Goal: Task Accomplishment & Management: Manage account settings

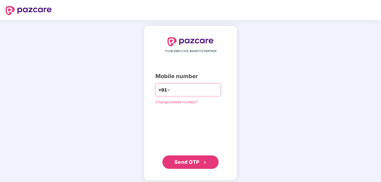
type input "*"
type input "**********"
click at [163, 125] on div "**********" at bounding box center [190, 103] width 70 height 132
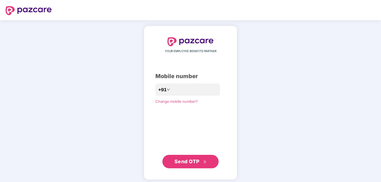
click at [203, 157] on button "Send OTP" at bounding box center [190, 161] width 56 height 13
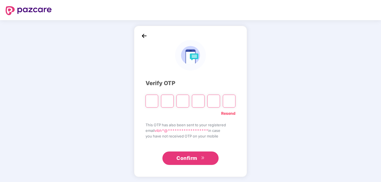
type input "*"
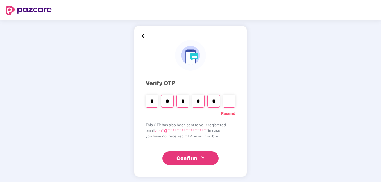
type input "*"
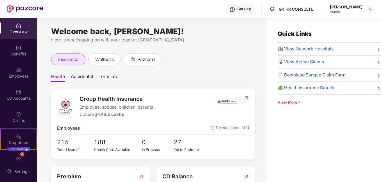
click at [77, 59] on span "insurance" at bounding box center [68, 59] width 20 height 7
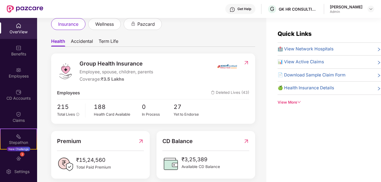
scroll to position [84, 0]
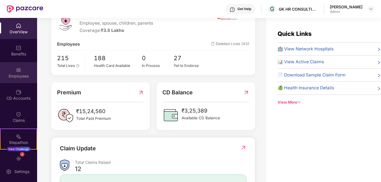
click at [18, 79] on div "Employees" at bounding box center [18, 77] width 37 height 6
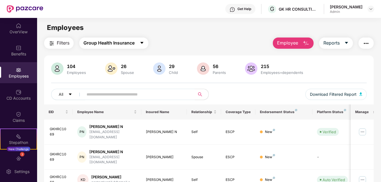
click at [137, 42] on button "Group Health Insurance" at bounding box center [113, 43] width 69 height 11
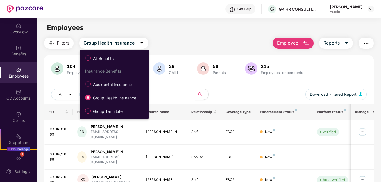
click at [258, 90] on div "All Download Filtered Report" at bounding box center [208, 97] width 315 height 16
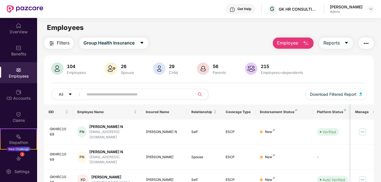
click at [149, 93] on input "text" at bounding box center [136, 94] width 100 height 8
type input "*******"
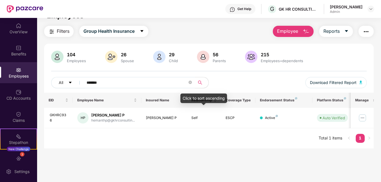
scroll to position [18, 0]
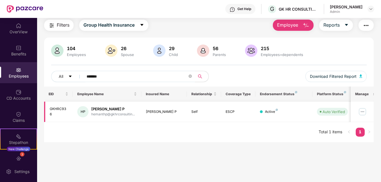
click at [360, 112] on img at bounding box center [362, 111] width 9 height 9
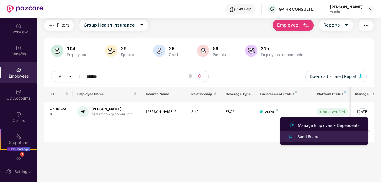
click at [308, 137] on div "Send Ecard" at bounding box center [308, 137] width 24 height 6
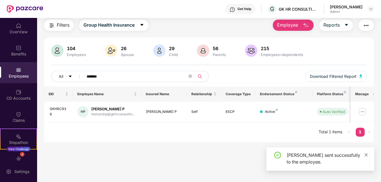
click at [364, 154] on icon "close" at bounding box center [366, 155] width 4 height 4
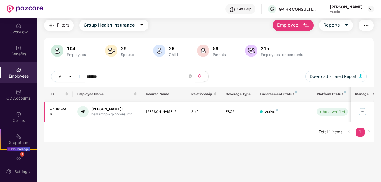
click at [364, 113] on img at bounding box center [362, 111] width 9 height 9
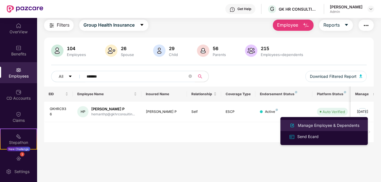
click at [329, 126] on div "Manage Employee & Dependents" at bounding box center [328, 126] width 64 height 6
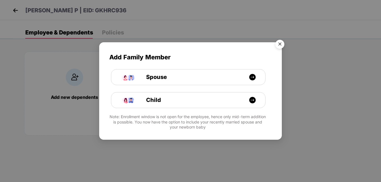
click at [282, 43] on img "Close" at bounding box center [280, 45] width 16 height 16
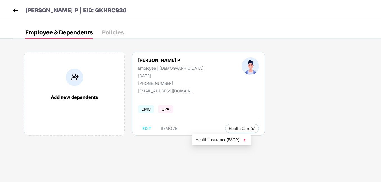
click at [212, 140] on span "Health Insurance(ESCP)" at bounding box center [221, 140] width 52 height 6
